Goal: Task Accomplishment & Management: Manage account settings

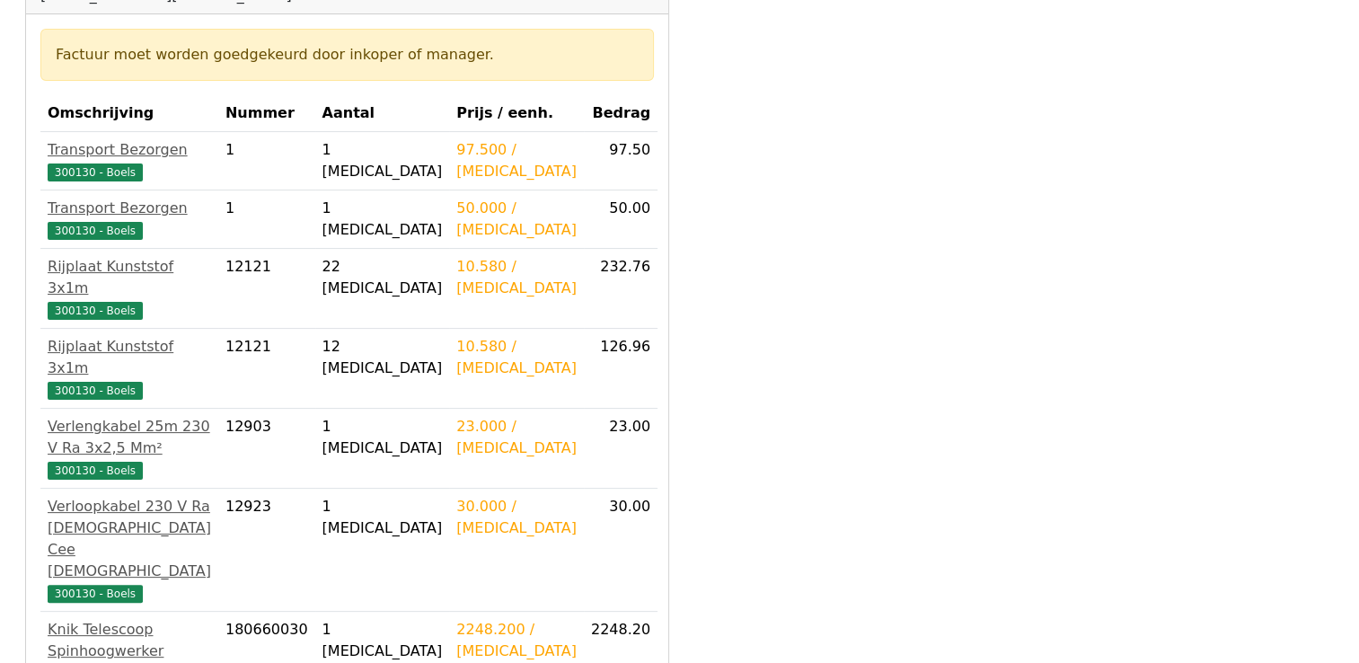
scroll to position [539, 0]
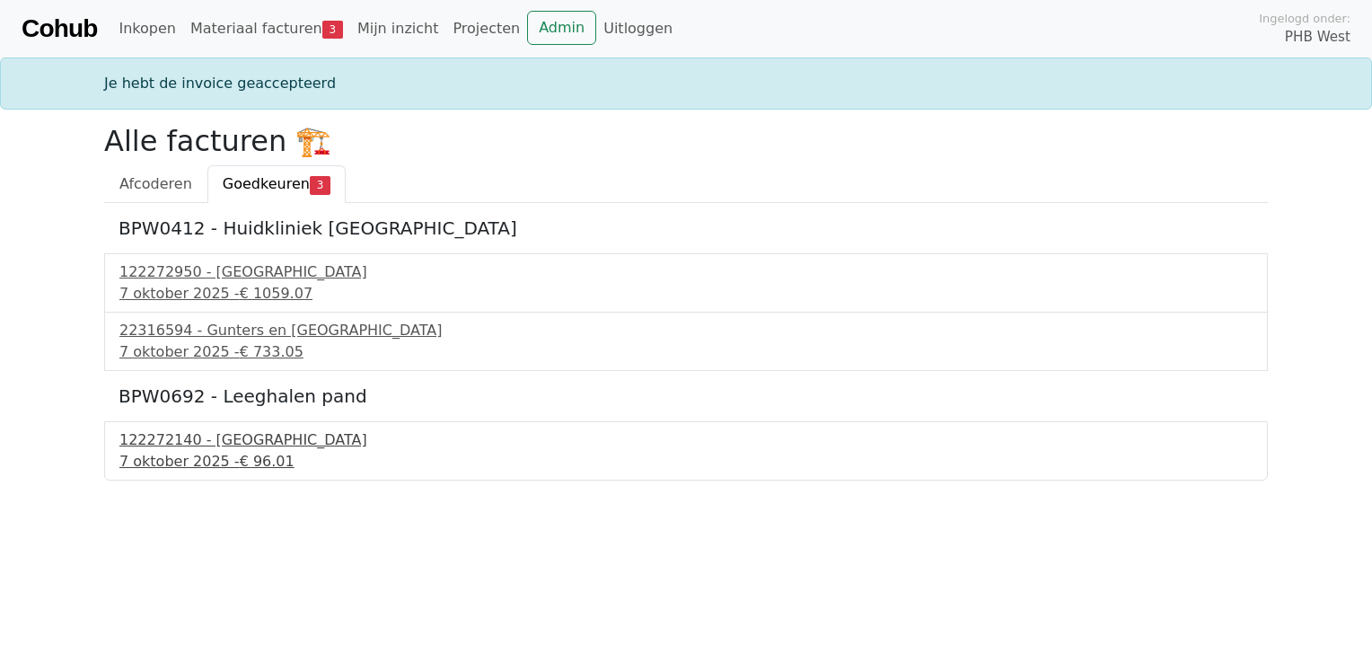
click at [216, 435] on div "122272140 - PontMeyer" at bounding box center [685, 440] width 1133 height 22
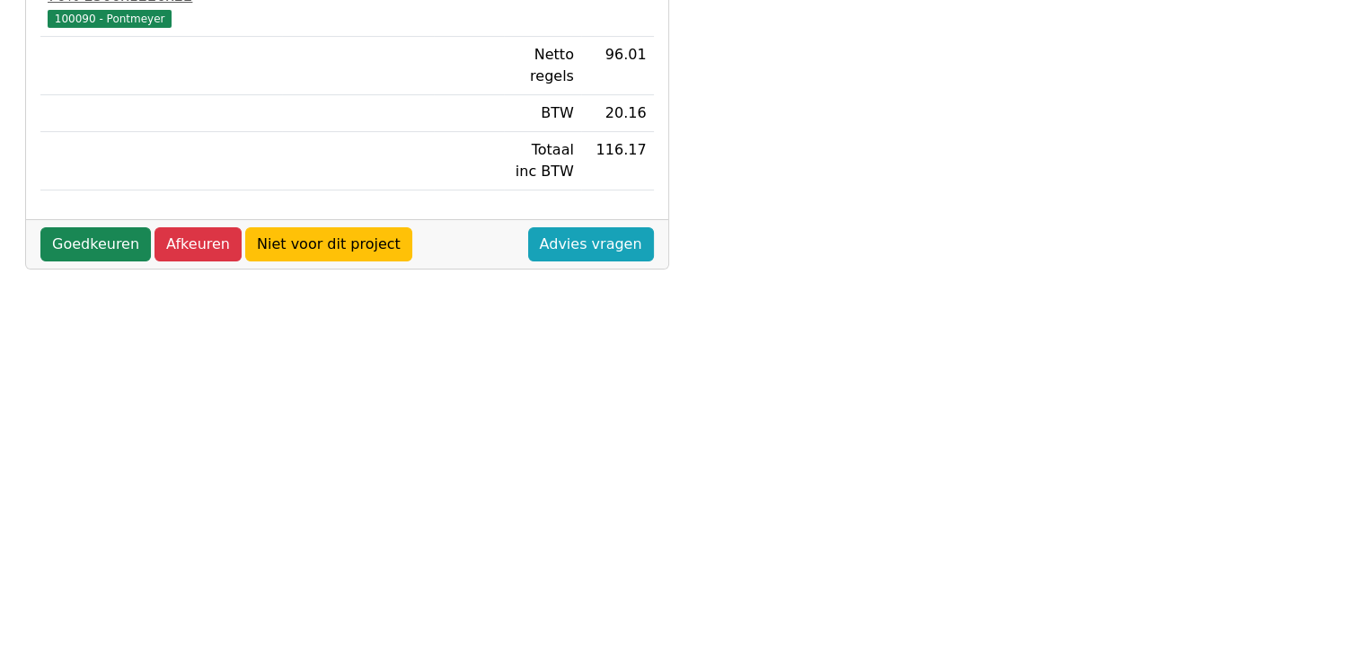
scroll to position [539, 0]
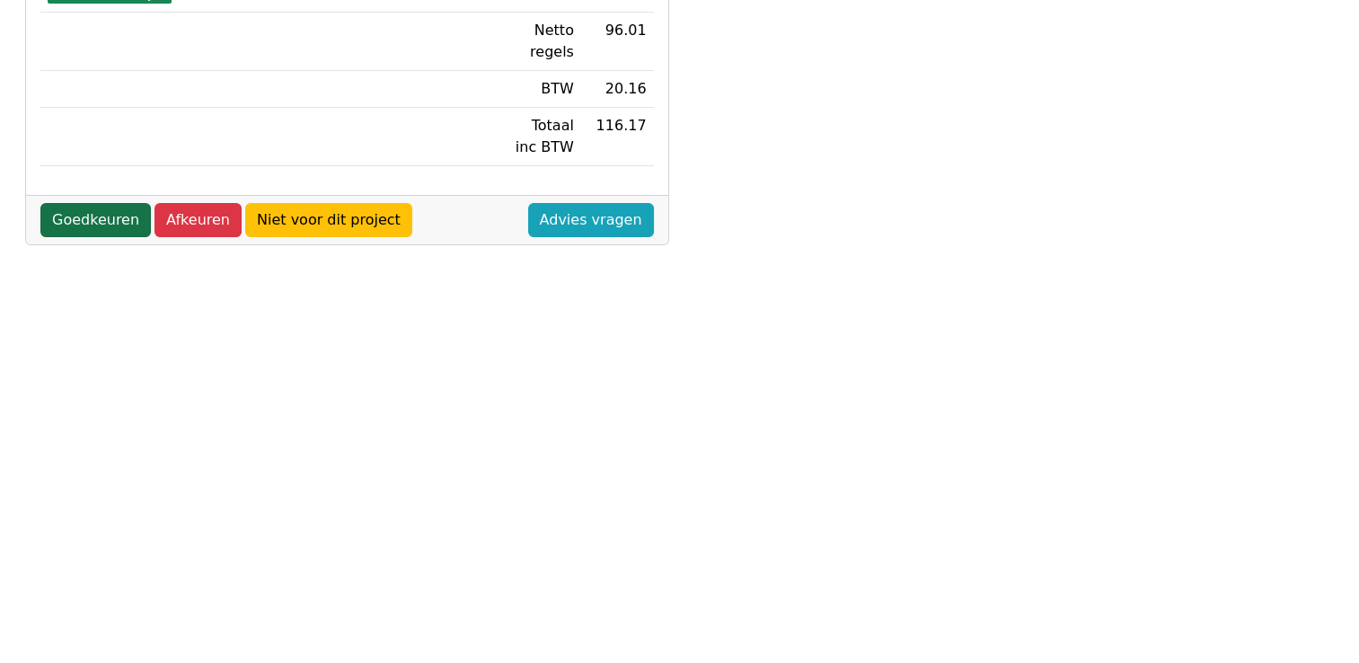
click at [92, 205] on link "Goedkeuren" at bounding box center [95, 220] width 110 height 34
